Goal: Navigation & Orientation: Find specific page/section

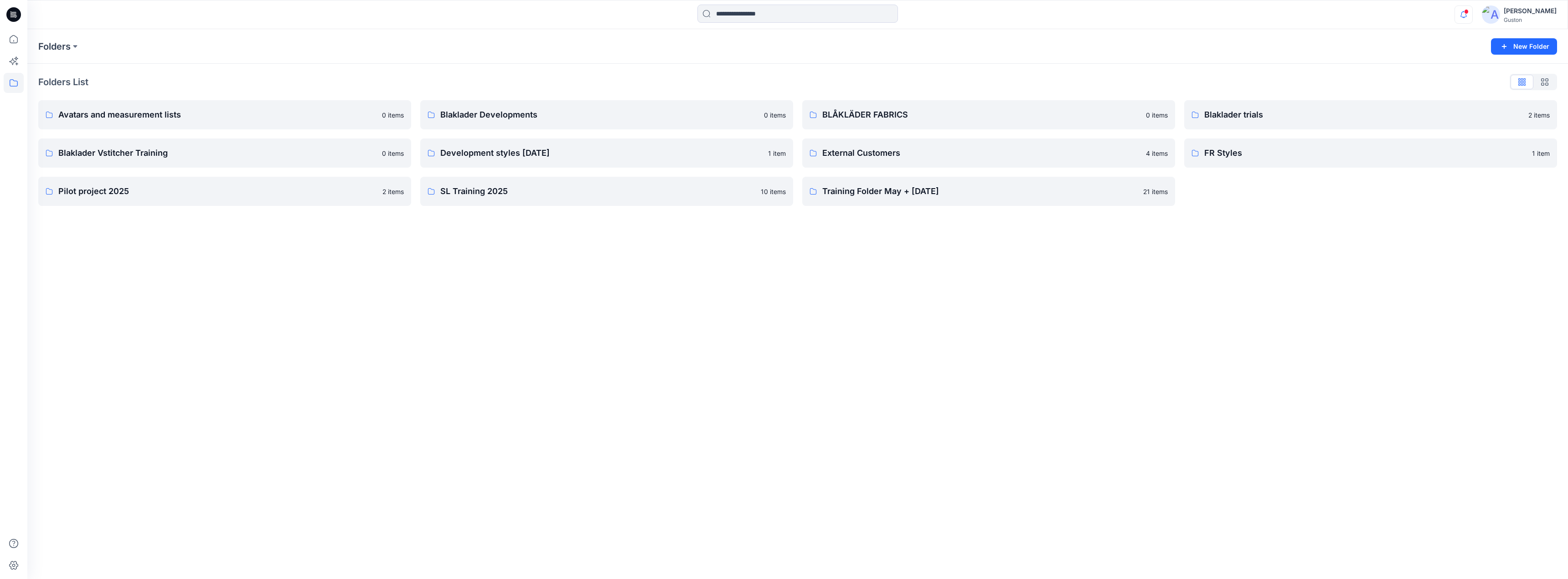
click at [1458, 18] on icon "button" at bounding box center [1463, 14] width 17 height 18
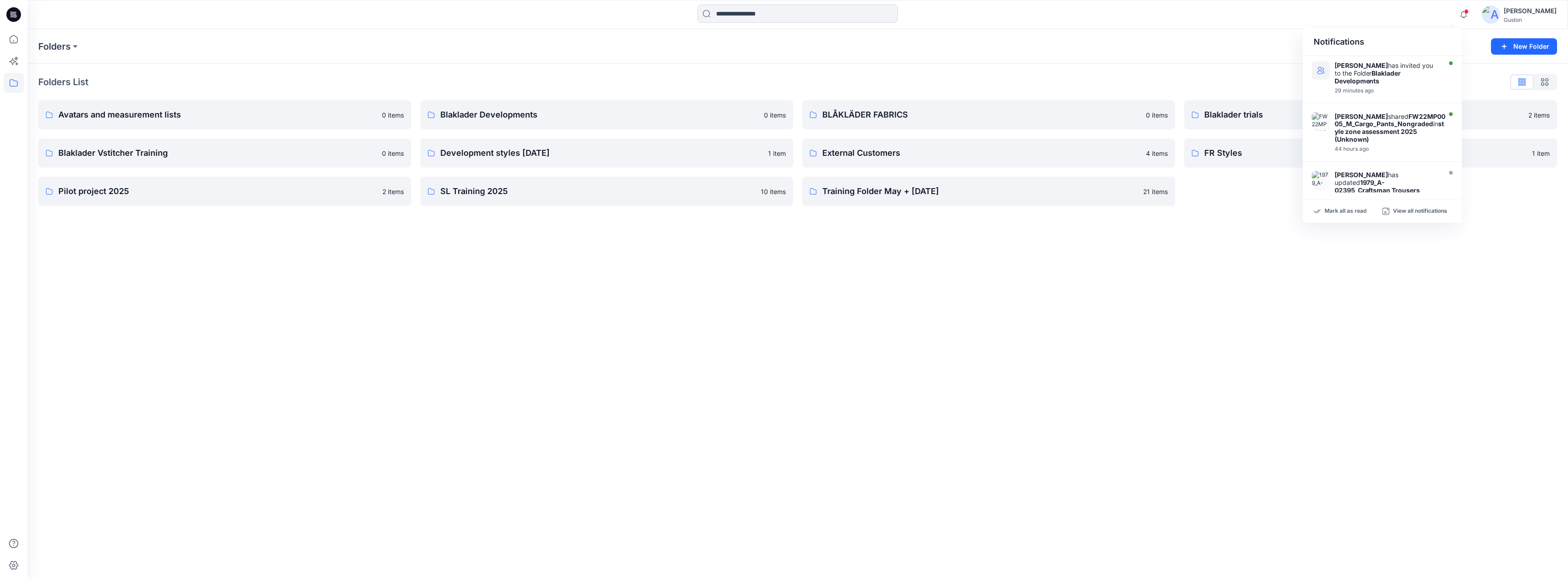
click at [1403, 24] on div "Notifications Sanjula Perera has invited you to the Folder Blaklader Developmen…" at bounding box center [798, 14] width 1541 height 20
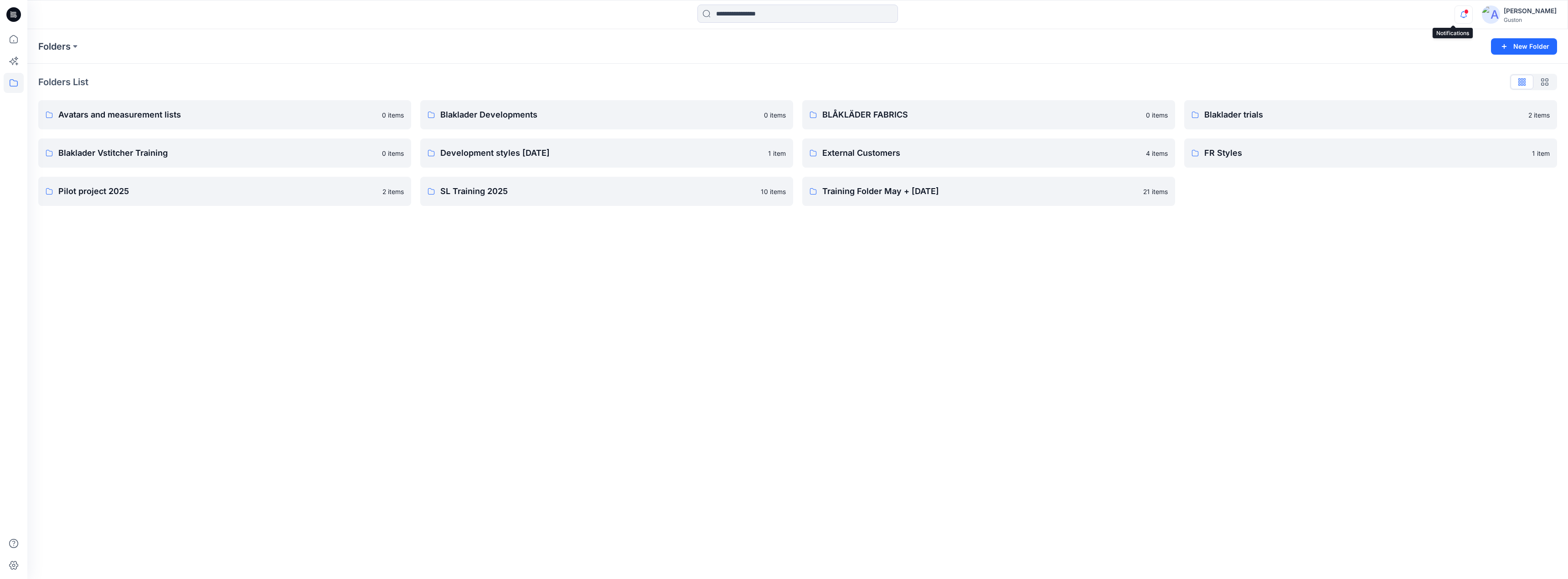
click at [1455, 14] on icon "button" at bounding box center [1463, 14] width 17 height 18
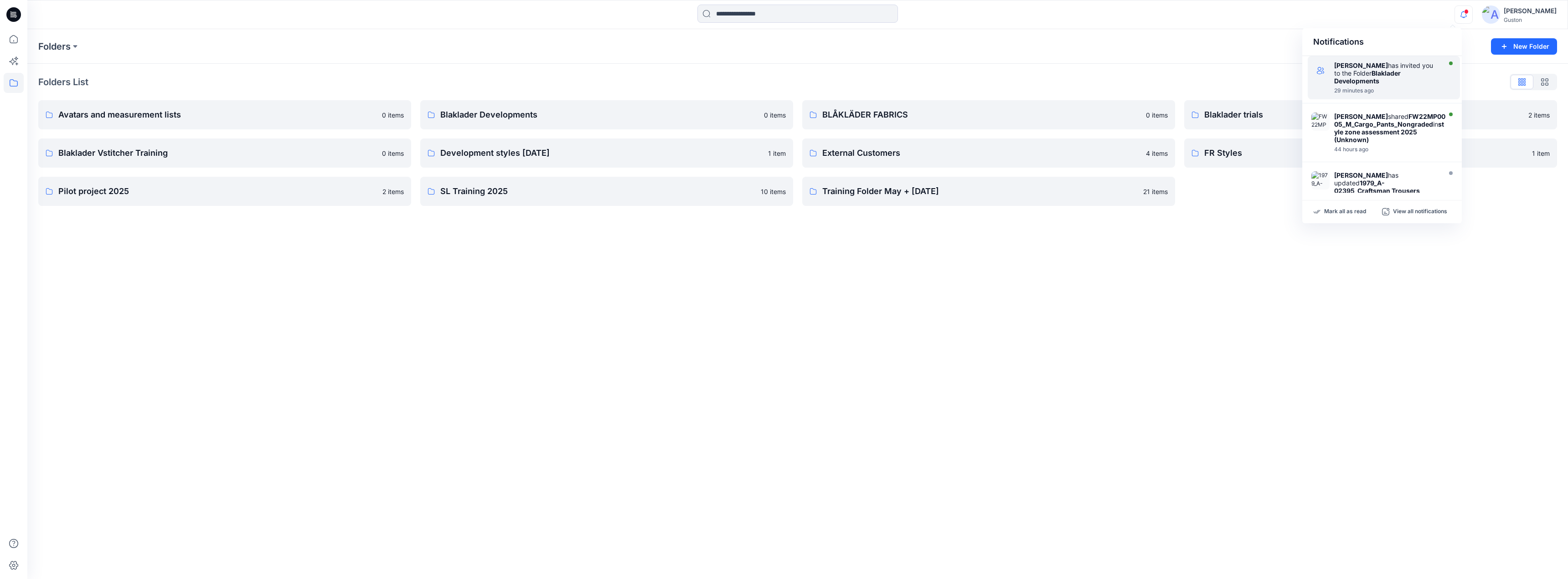
drag, startPoint x: 1406, startPoint y: 77, endPoint x: 1419, endPoint y: 63, distance: 19.1
click at [1408, 76] on div "Sanjula Perera has invited you to the Folder Blaklader Developments" at bounding box center [1387, 73] width 105 height 24
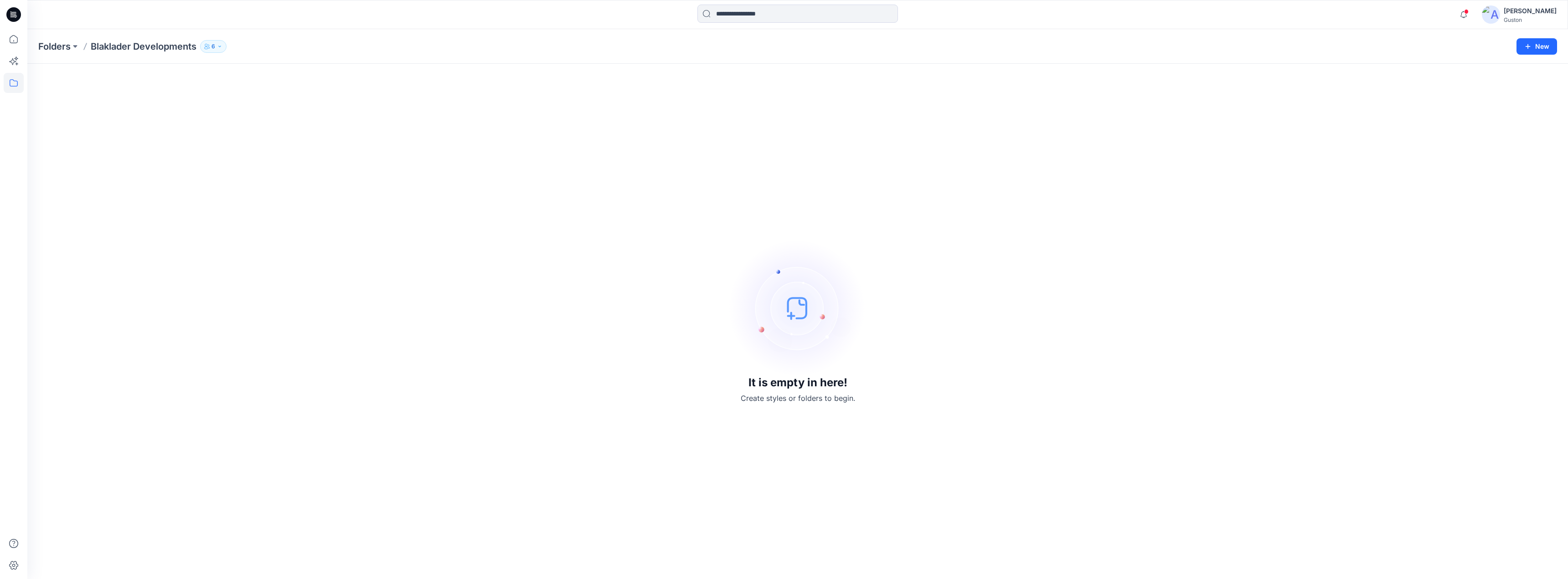
click at [1395, 258] on div "It is empty in here! Create styles or folders to begin." at bounding box center [798, 321] width 1519 height 493
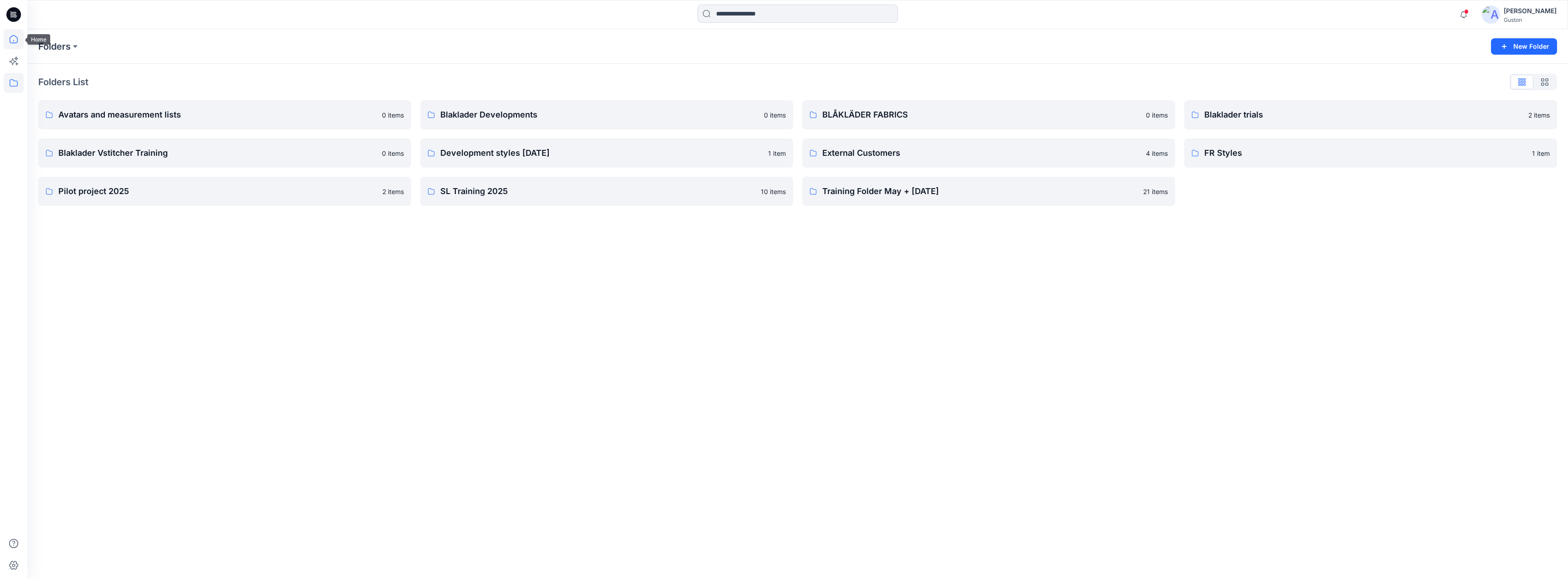
click at [14, 42] on icon at bounding box center [14, 39] width 20 height 20
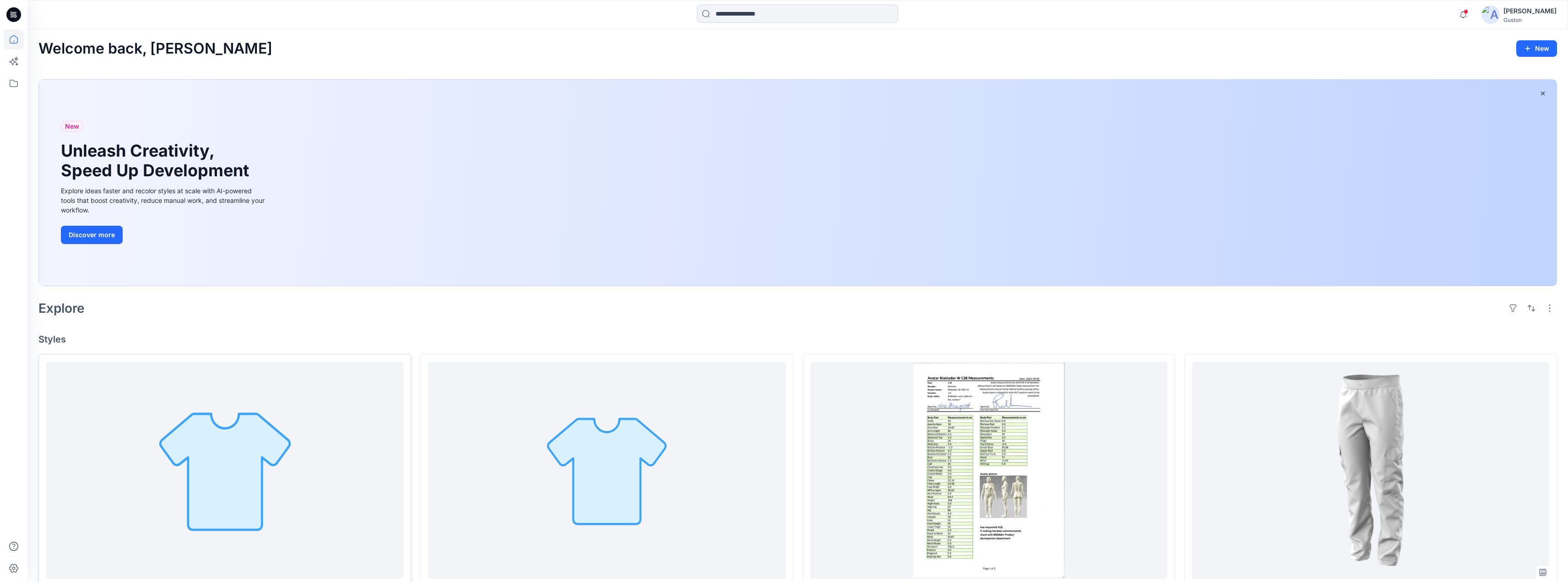
scroll to position [183, 0]
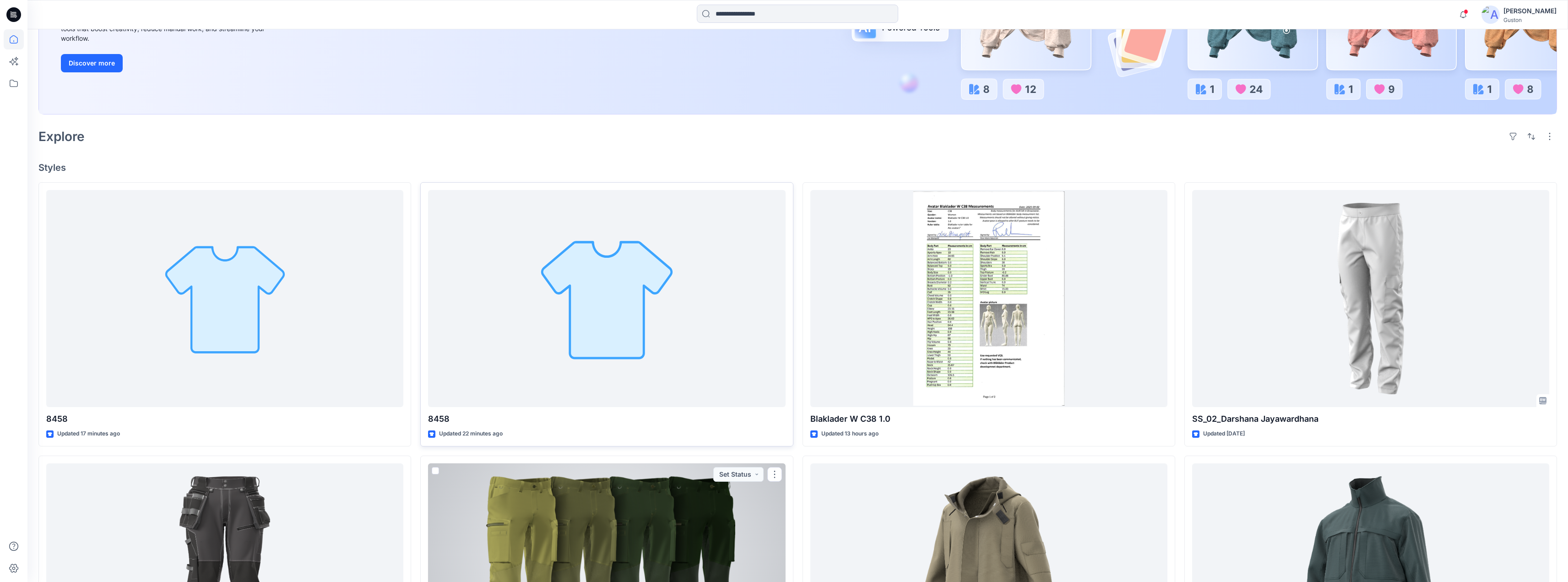
scroll to position [91, 0]
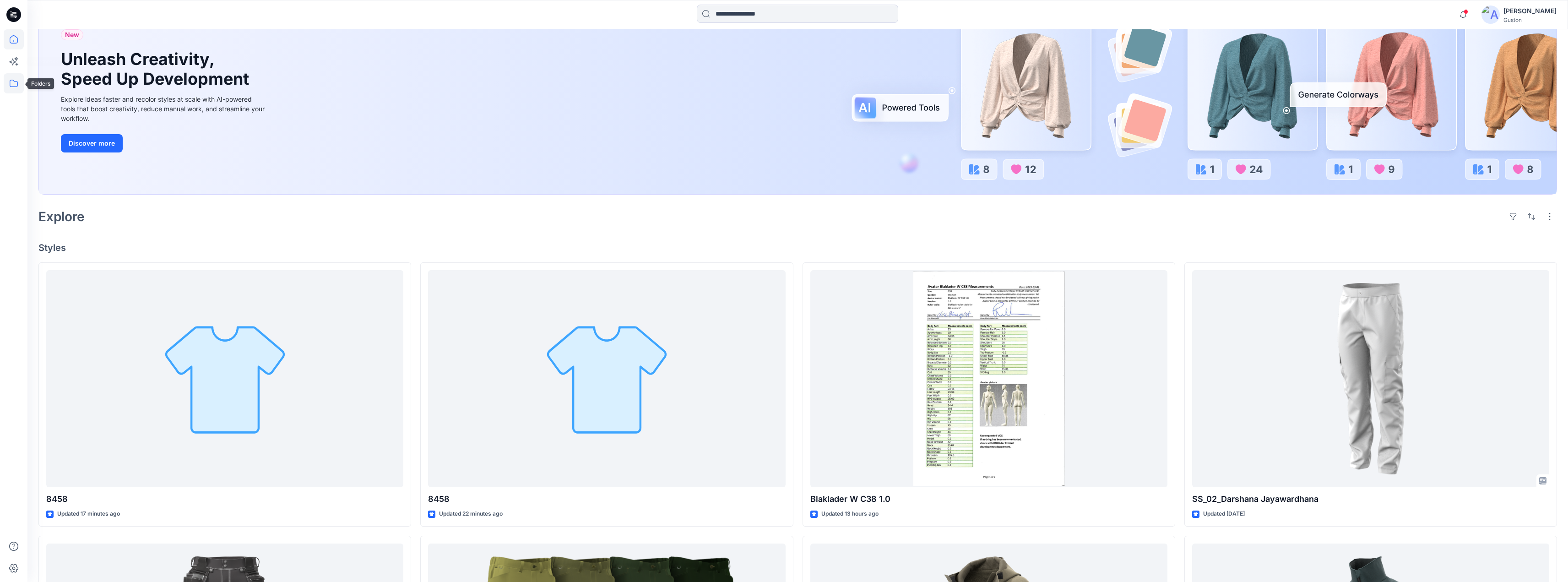
click at [15, 84] on icon at bounding box center [14, 83] width 20 height 20
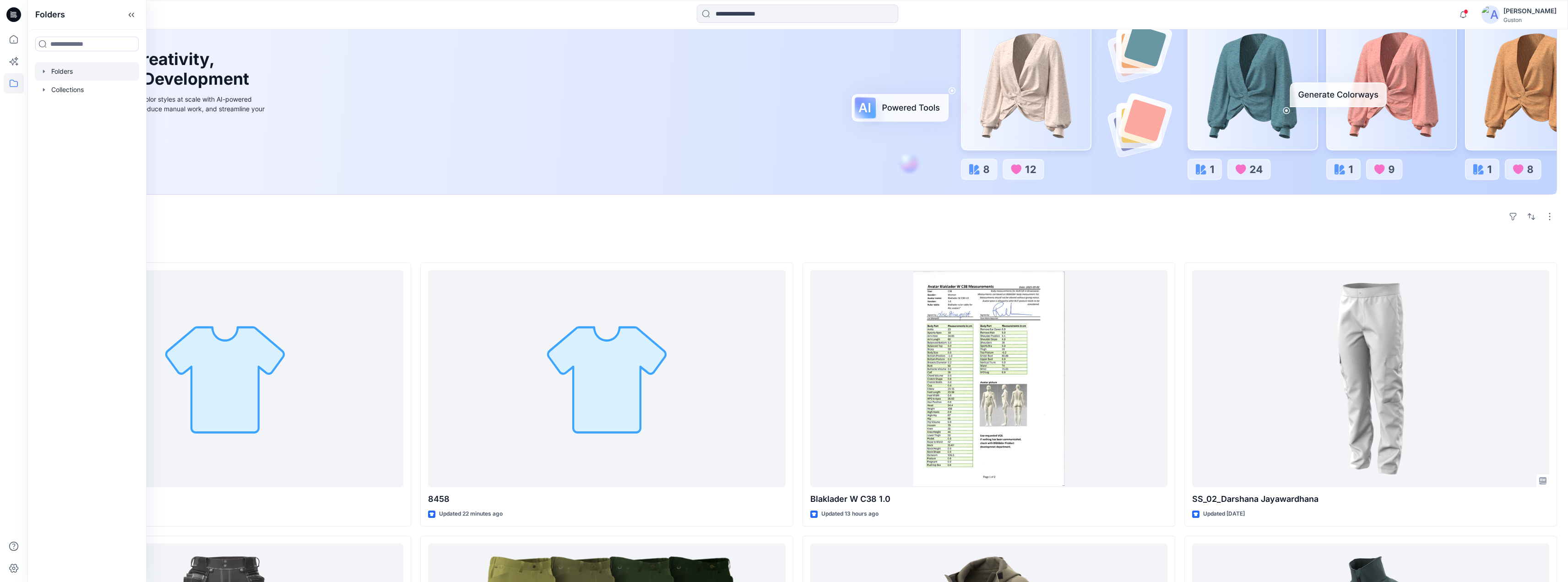
click at [64, 68] on div at bounding box center [87, 72] width 104 height 18
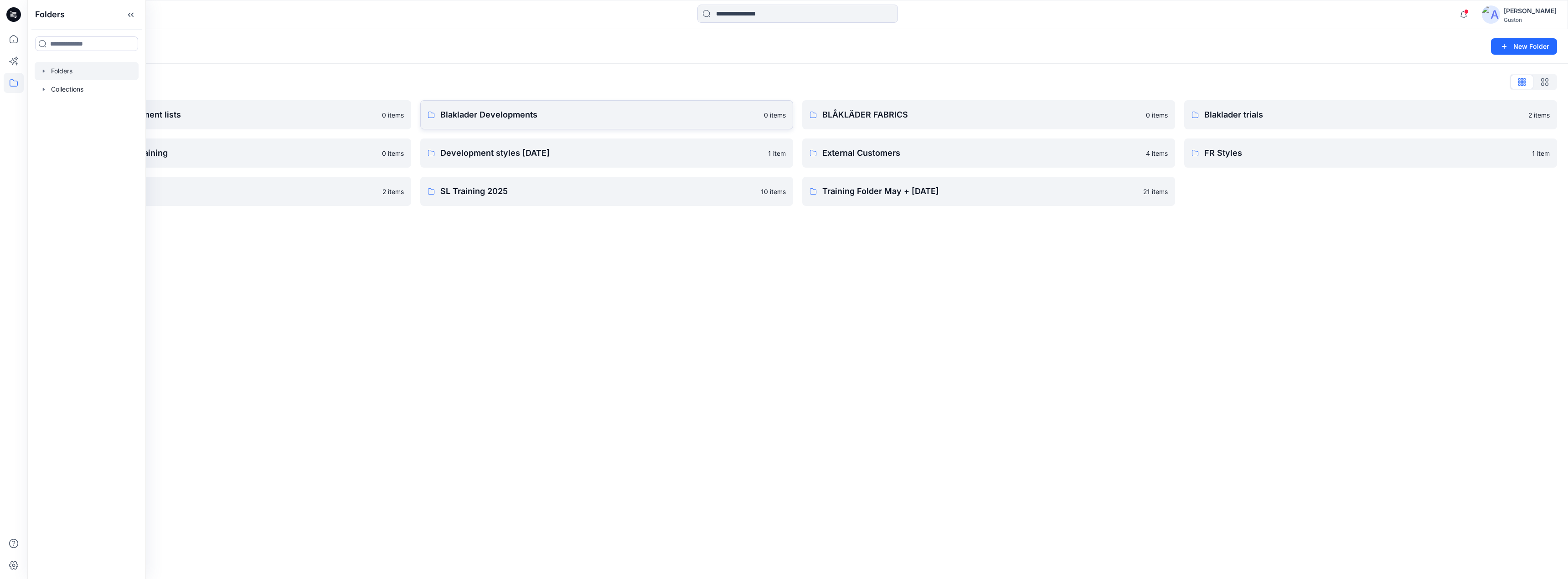
click at [633, 118] on p "Blaklader Developments" at bounding box center [599, 115] width 318 height 13
drag, startPoint x: 1380, startPoint y: 360, endPoint x: 1368, endPoint y: 334, distance: 28.6
click at [1380, 360] on div "Folders New Folder Folders List Avatars and measurement lists 0 items Blaklader…" at bounding box center [798, 304] width 1541 height 550
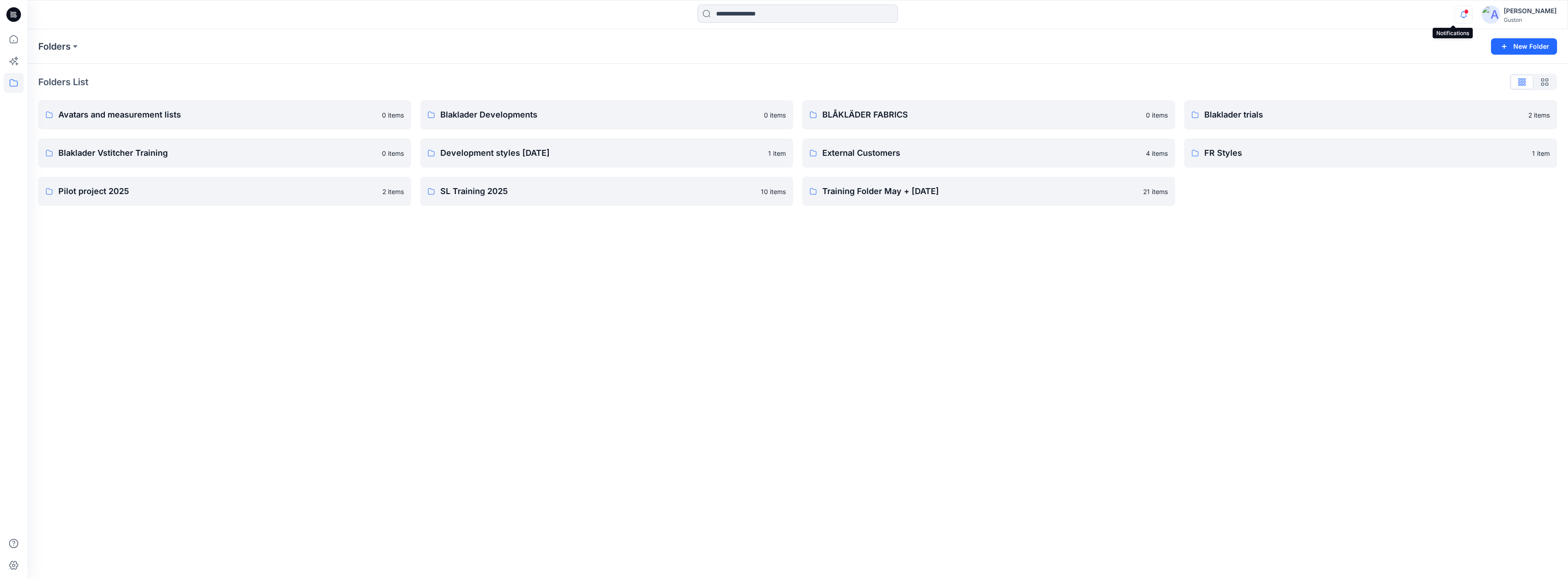
click at [1464, 14] on span at bounding box center [1466, 12] width 5 height 5
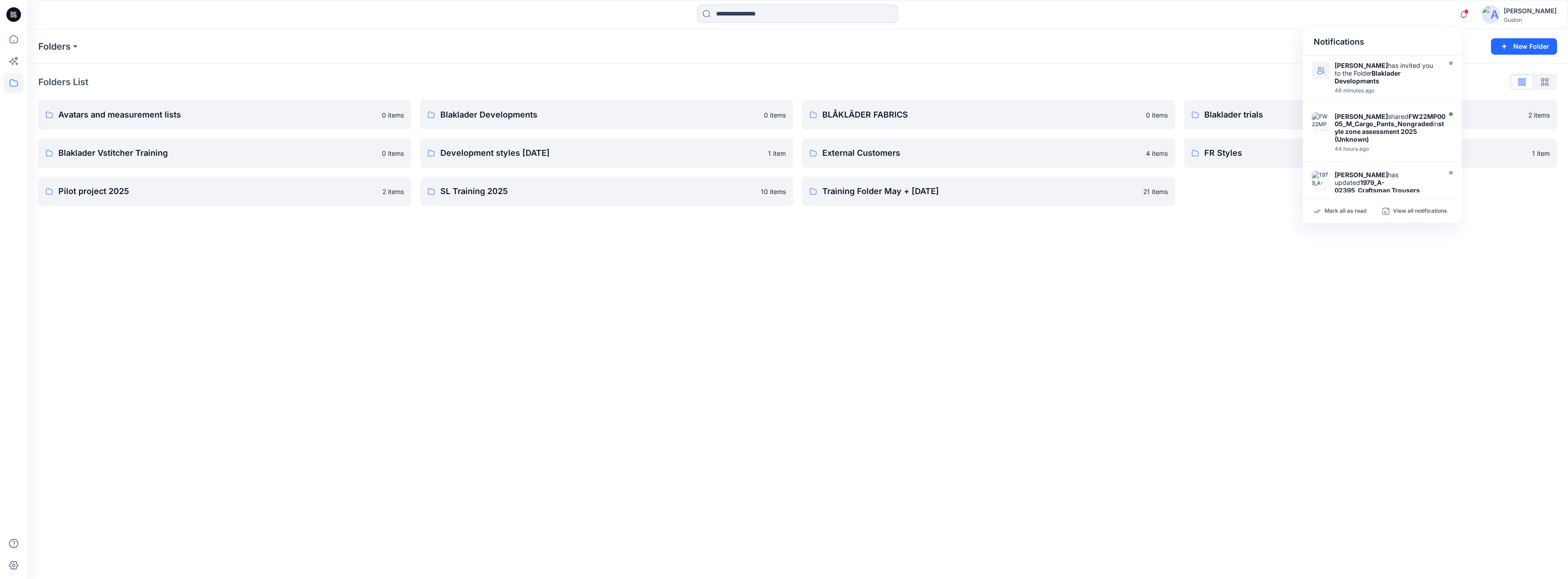
drag, startPoint x: 866, startPoint y: 73, endPoint x: 861, endPoint y: 75, distance: 5.4
click at [864, 73] on div "Folders List Avatars and measurement lists 0 items Blaklader Vstitcher Training…" at bounding box center [798, 141] width 1541 height 153
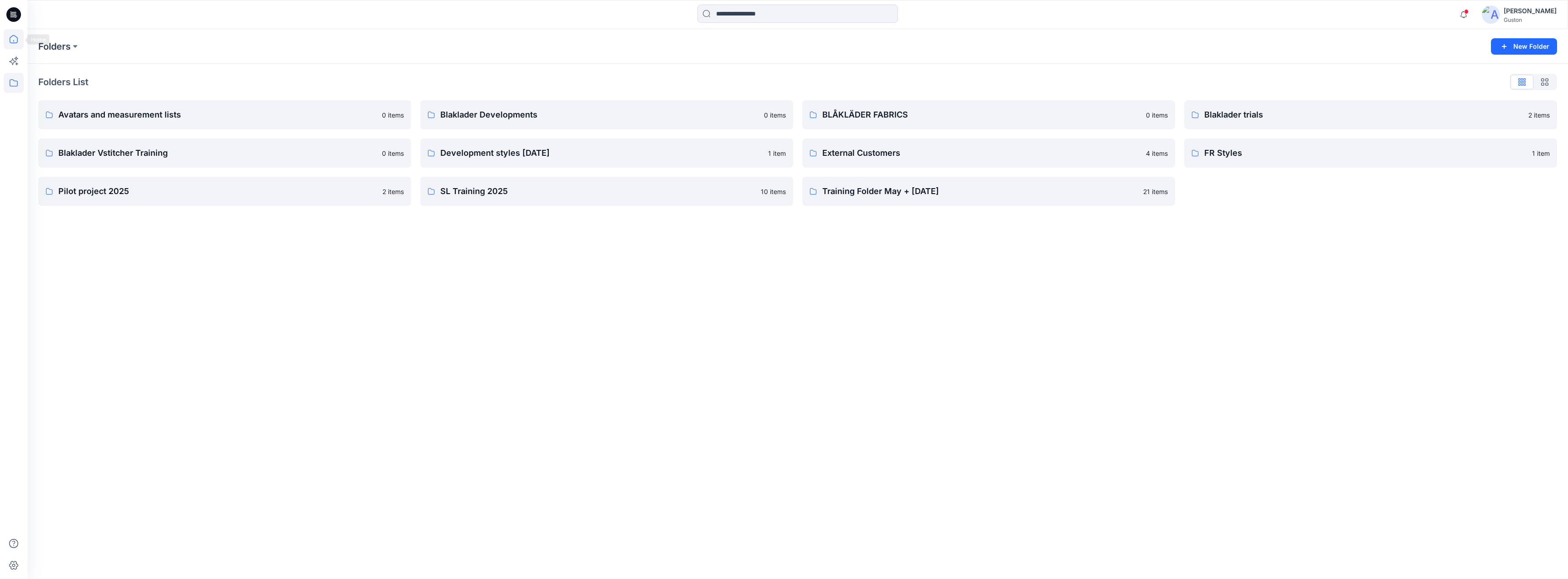
click at [11, 37] on icon at bounding box center [14, 39] width 9 height 9
